Goal: Find specific page/section: Find specific page/section

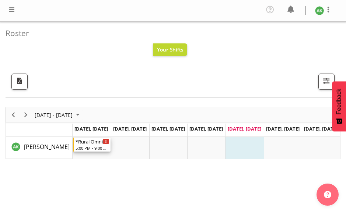
click at [85, 144] on div "*Rural Omni" at bounding box center [93, 141] width 34 height 7
click at [70, 116] on span "[DATE] - [DATE]" at bounding box center [53, 115] width 39 height 9
click at [10, 9] on span at bounding box center [11, 9] width 9 height 9
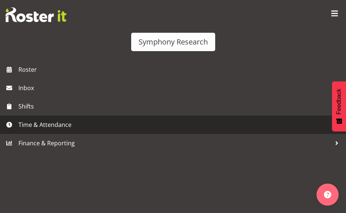
click at [33, 123] on span "Time & Attendance" at bounding box center [174, 124] width 313 height 11
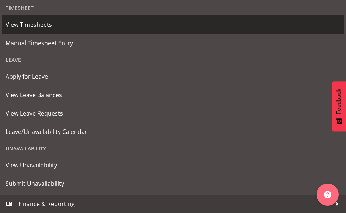
scroll to position [44, 0]
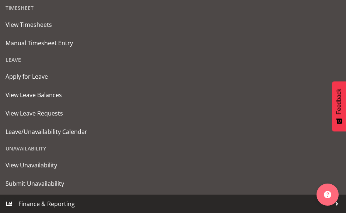
click at [45, 204] on span "Finance & Reporting" at bounding box center [174, 204] width 313 height 11
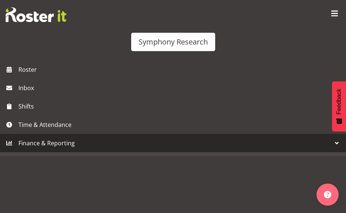
scroll to position [0, 0]
click at [60, 145] on span "Finance & Reporting" at bounding box center [174, 143] width 313 height 11
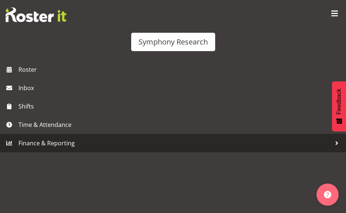
click at [60, 145] on span "Finance & Reporting" at bounding box center [174, 143] width 313 height 11
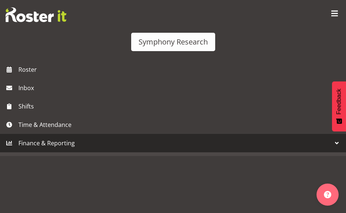
click at [338, 141] on div at bounding box center [336, 143] width 11 height 11
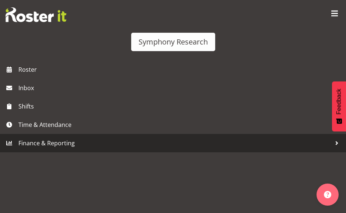
click at [338, 141] on div at bounding box center [336, 143] width 11 height 11
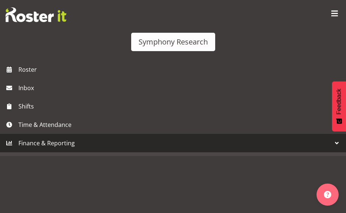
click at [323, 156] on div at bounding box center [173, 155] width 346 height 4
click at [326, 200] on button "button" at bounding box center [327, 195] width 22 height 22
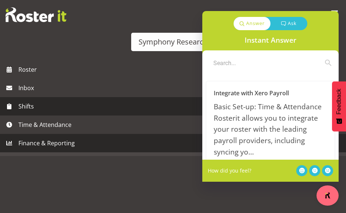
click at [127, 109] on span "Shifts" at bounding box center [174, 106] width 313 height 11
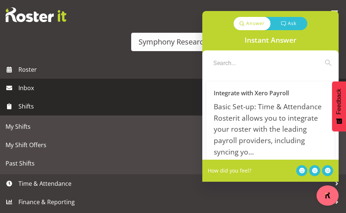
click at [162, 83] on span "Inbox" at bounding box center [180, 88] width 324 height 11
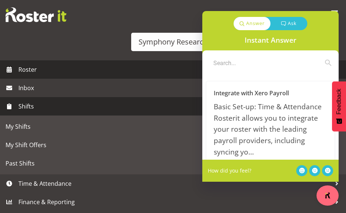
click at [28, 71] on span "Roster" at bounding box center [180, 69] width 324 height 11
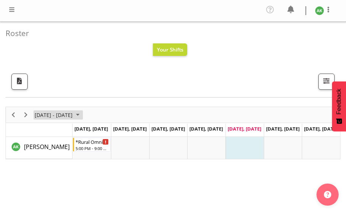
click at [82, 114] on span "August 25 - 31, 2025" at bounding box center [77, 115] width 9 height 9
click at [27, 115] on span "Next" at bounding box center [25, 115] width 9 height 9
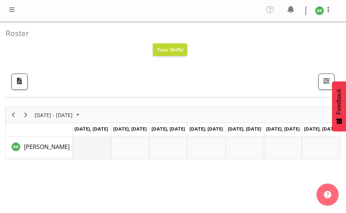
click at [88, 148] on td "Timeline Week of September 5, 2025" at bounding box center [92, 148] width 38 height 22
click at [125, 147] on td "Timeline Week of September 5, 2025" at bounding box center [130, 148] width 38 height 22
click at [10, 14] on div at bounding box center [11, 10] width 9 height 11
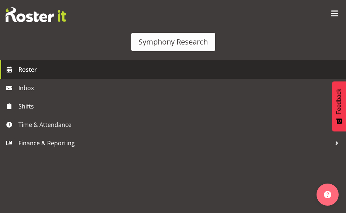
click at [27, 71] on span "Roster" at bounding box center [180, 69] width 324 height 11
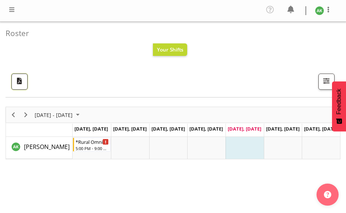
click at [18, 86] on span "button" at bounding box center [20, 81] width 10 height 10
click at [28, 116] on span "Next" at bounding box center [25, 115] width 9 height 9
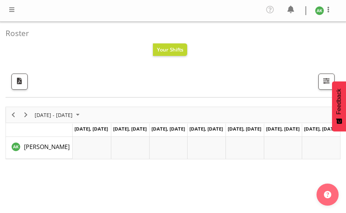
click at [11, 9] on span at bounding box center [11, 9] width 9 height 9
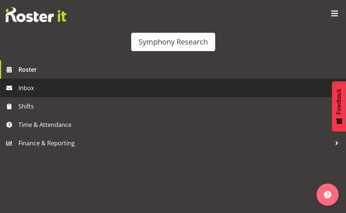
click at [24, 89] on span "Inbox" at bounding box center [180, 88] width 324 height 11
